Goal: Information Seeking & Learning: Learn about a topic

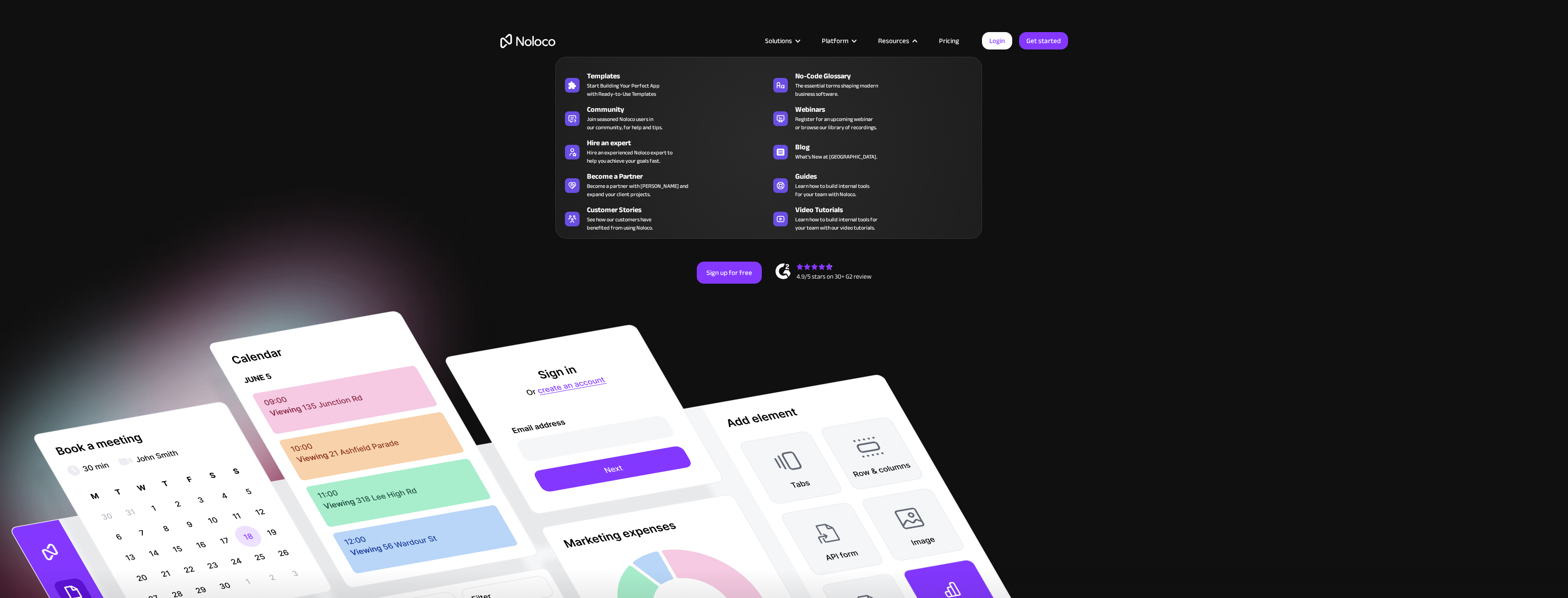
click at [946, 44] on nav "Templates Start Building Your Perfect App with Ready-to-Use Templates No-Code G…" at bounding box center [769, 141] width 427 height 195
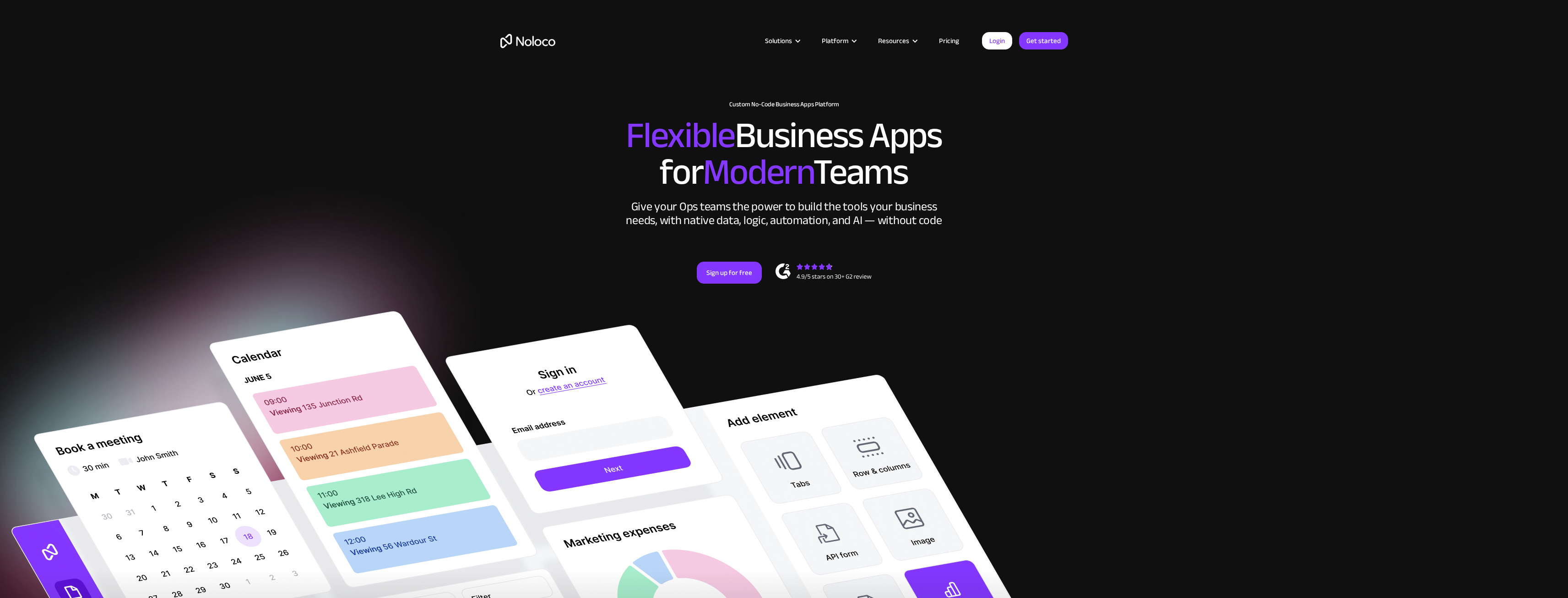
click at [946, 39] on link "Pricing" at bounding box center [949, 41] width 43 height 12
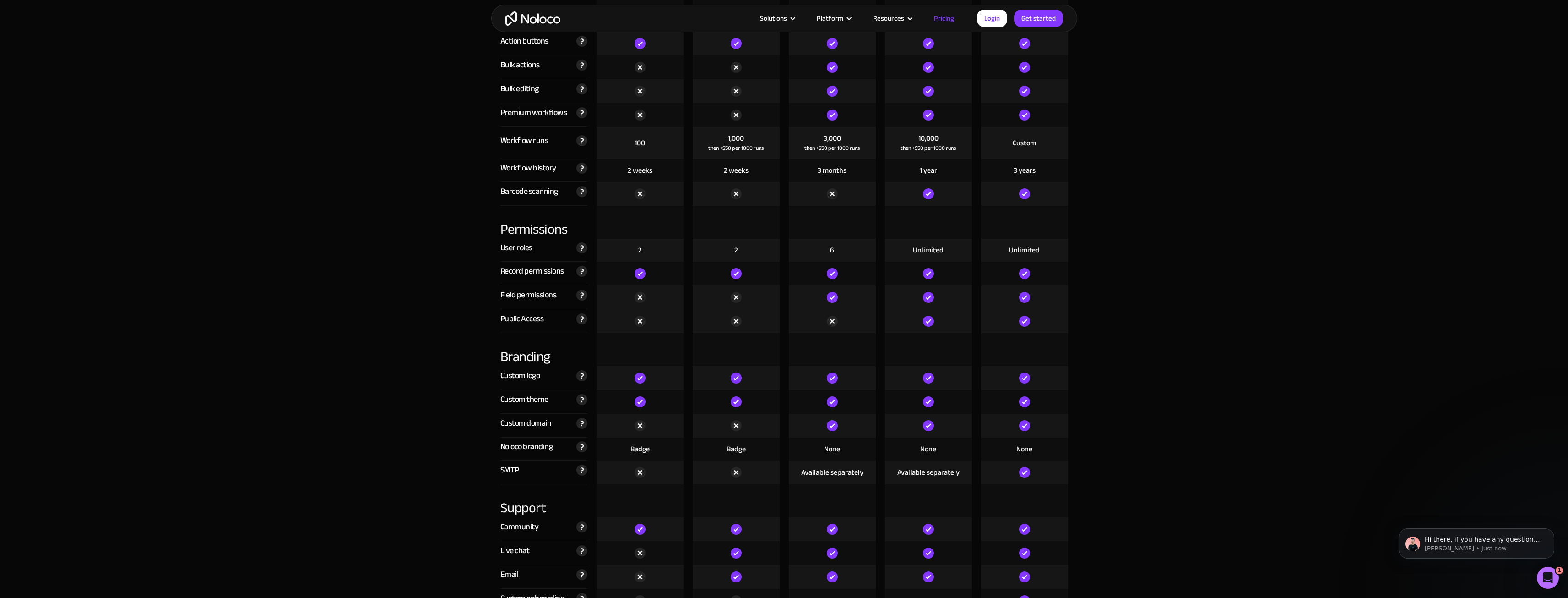
scroll to position [1832, 0]
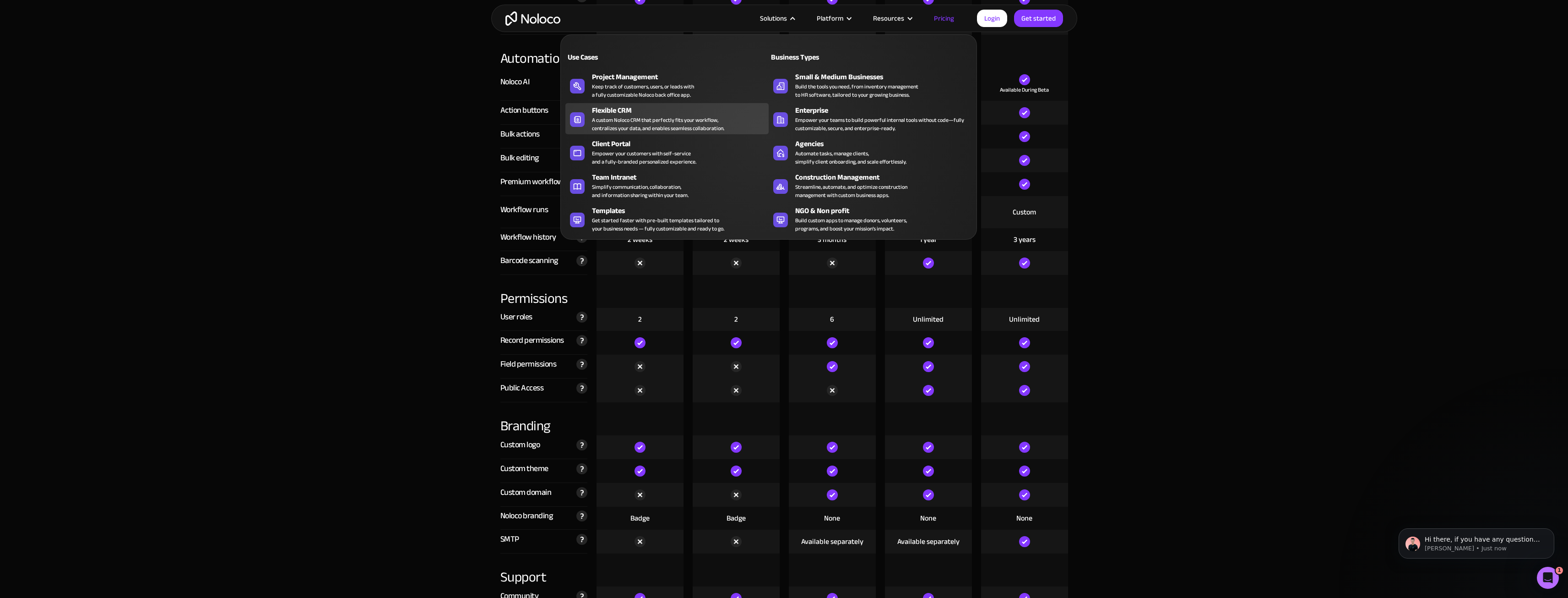
click at [683, 133] on link "Flexible CRM A custom Noloco CRM that perfectly fits your workflow, centralizes…" at bounding box center [667, 118] width 203 height 31
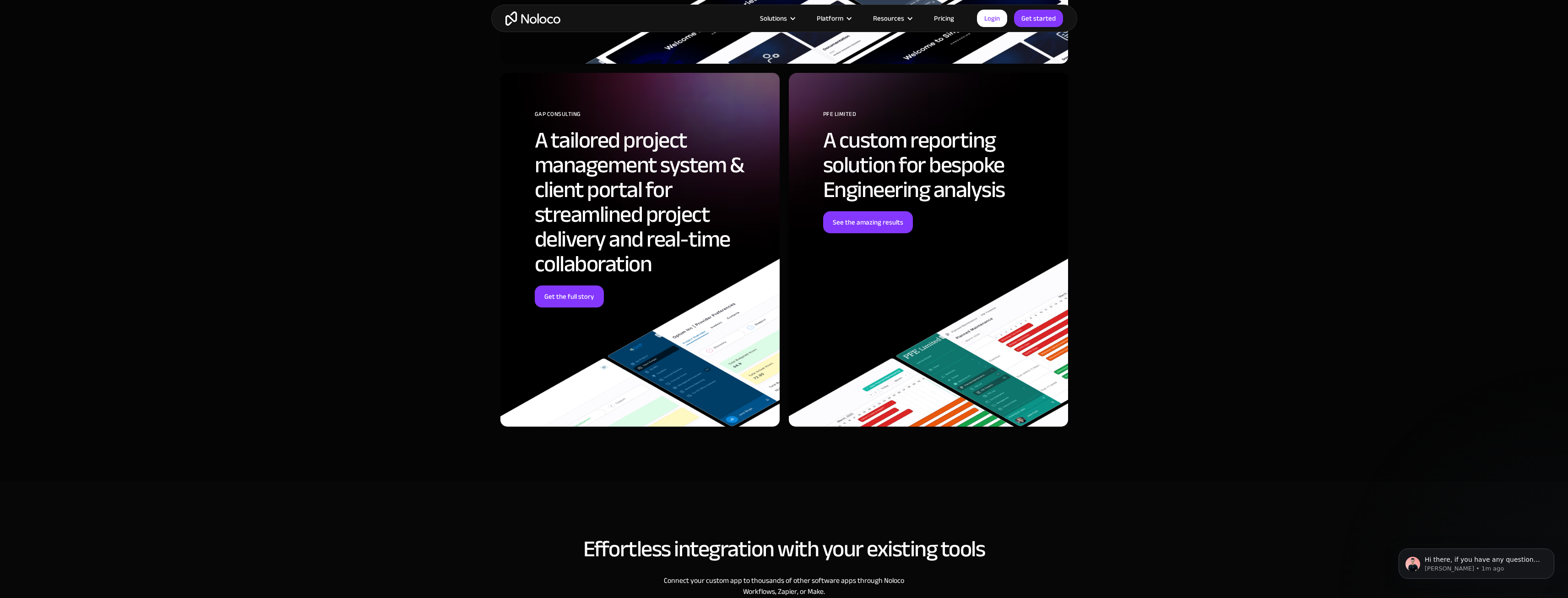
scroll to position [2748, 0]
